Goal: Task Accomplishment & Management: Manage account settings

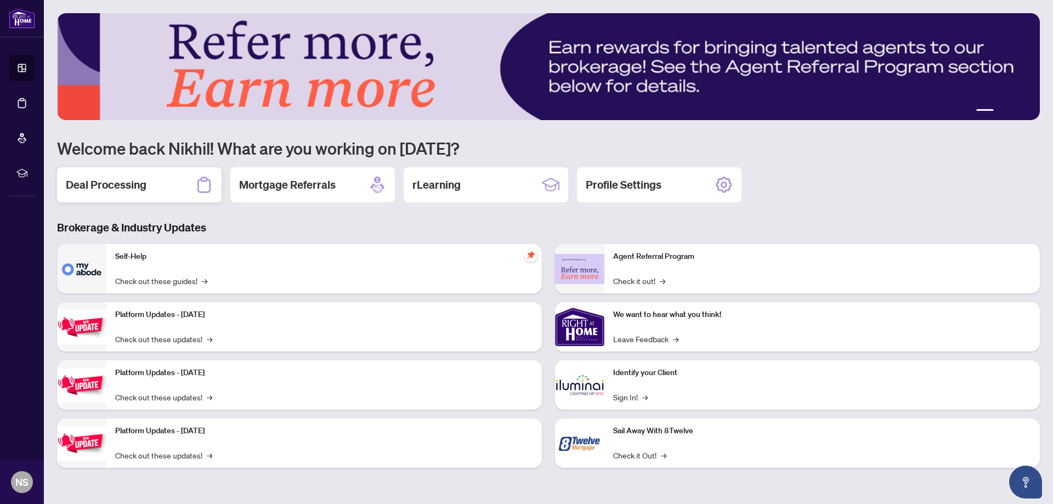
click at [144, 185] on h2 "Deal Processing" at bounding box center [106, 184] width 81 height 15
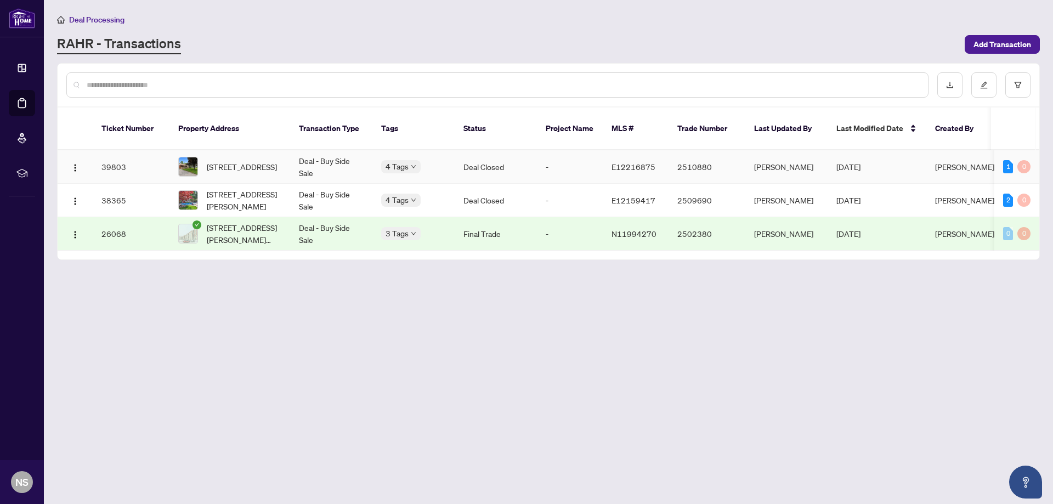
click at [329, 154] on td "Deal - Buy Side Sale" at bounding box center [331, 166] width 82 height 33
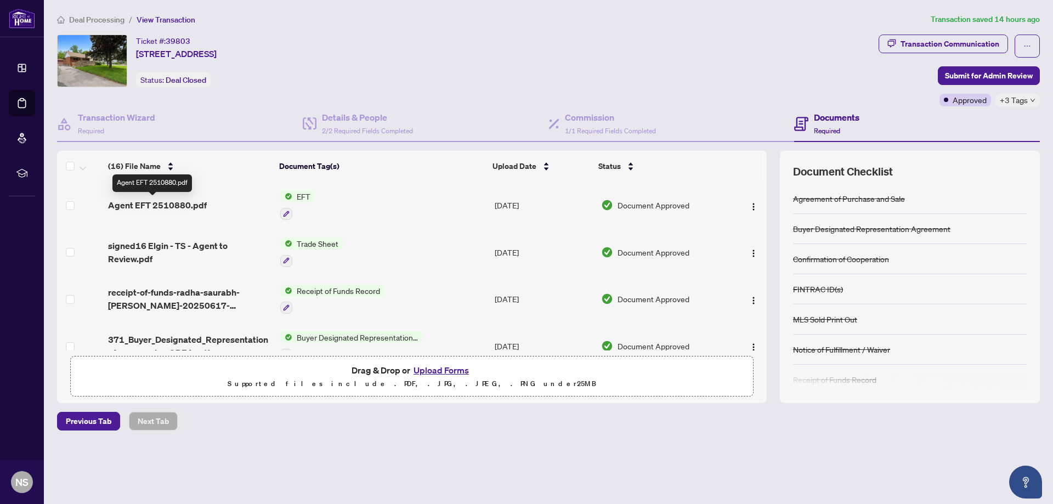
click at [145, 201] on span "Agent EFT 2510880.pdf" at bounding box center [157, 205] width 99 height 13
